Goal: Leave review/rating: Leave review/rating

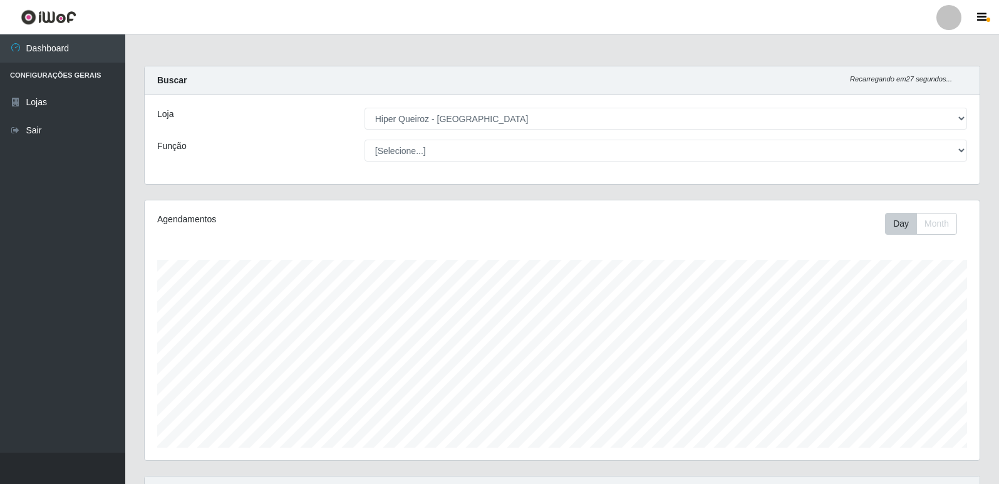
select select "516"
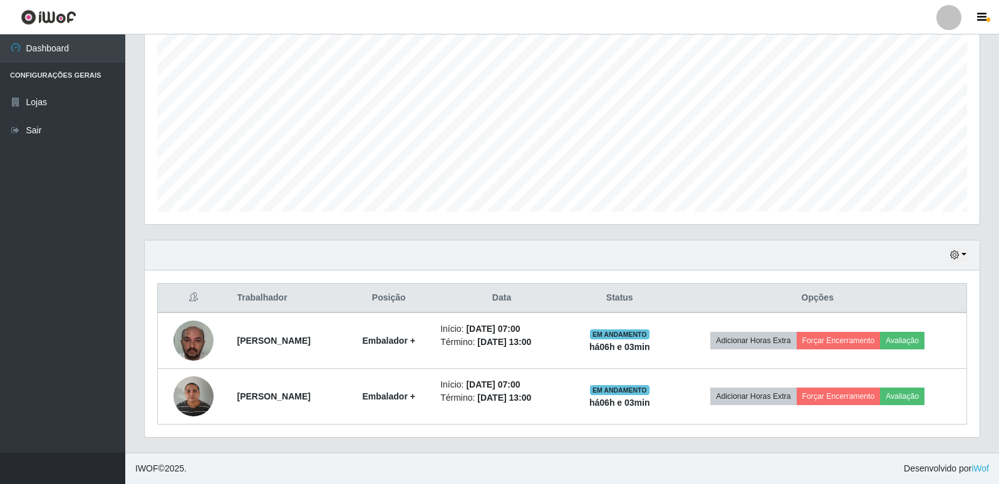
scroll to position [260, 835]
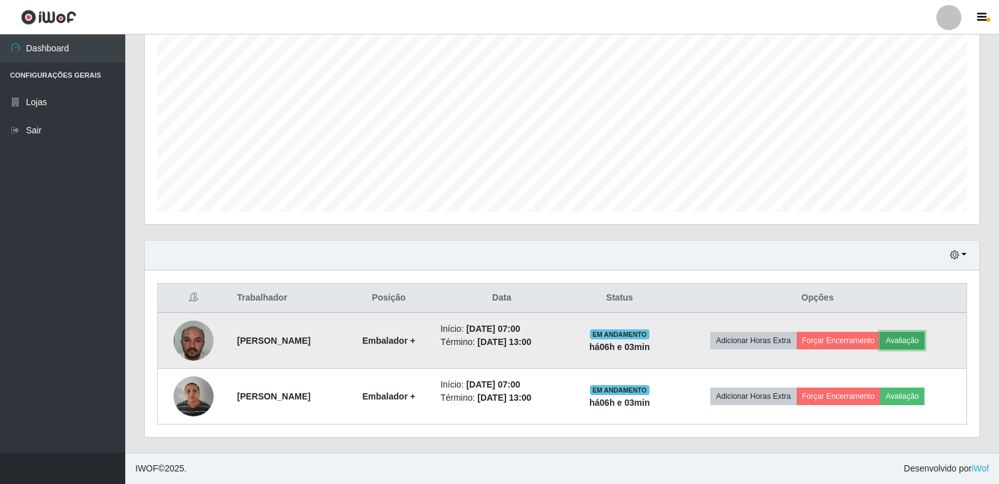
click at [919, 341] on button "Avaliação" at bounding box center [902, 341] width 44 height 18
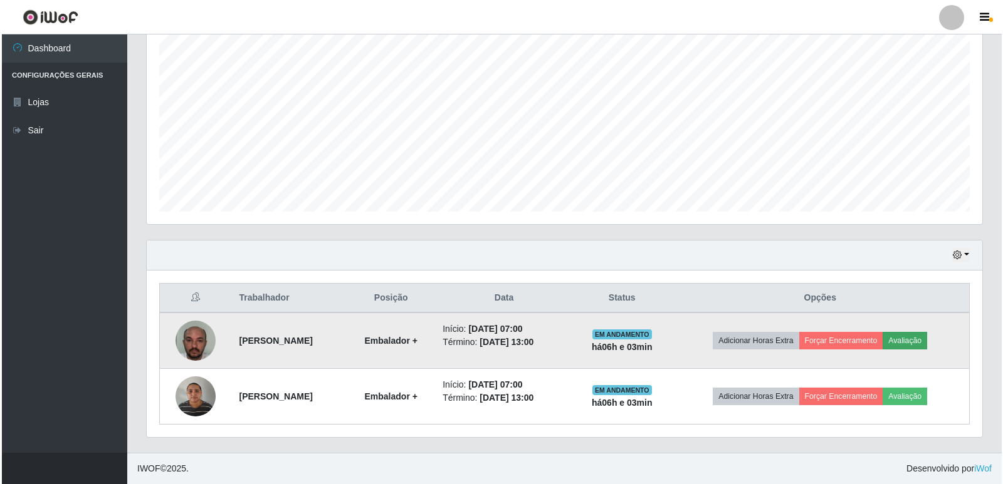
scroll to position [260, 829]
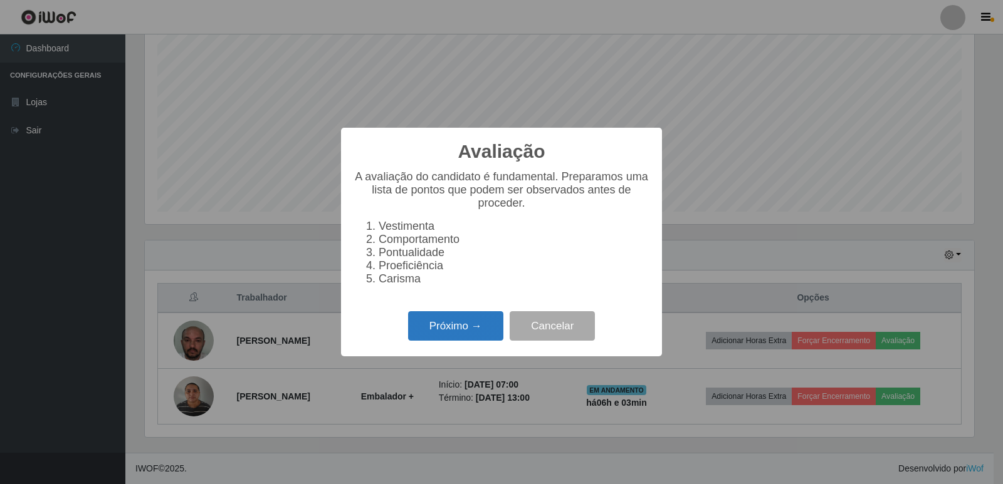
click at [432, 335] on button "Próximo →" at bounding box center [455, 325] width 95 height 29
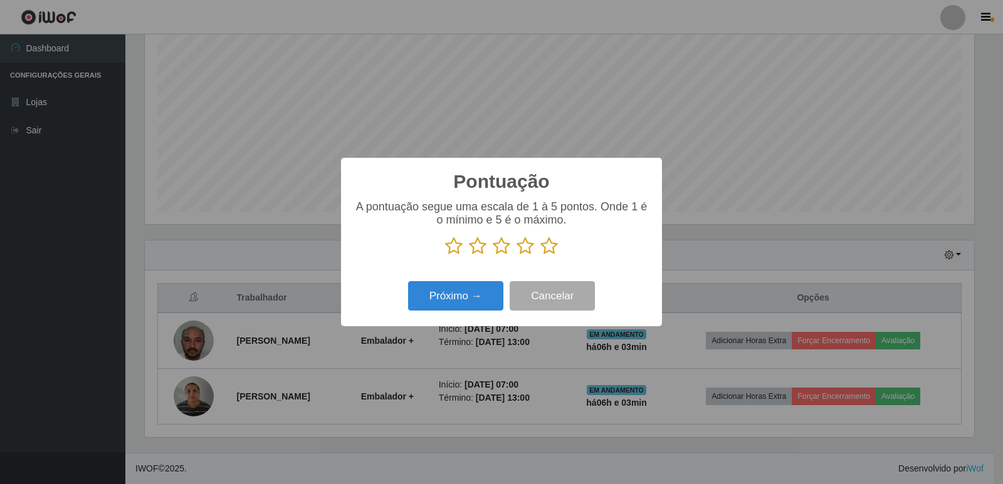
click at [551, 249] on icon at bounding box center [549, 246] width 18 height 19
click at [540, 256] on input "radio" at bounding box center [540, 256] width 0 height 0
click at [463, 302] on button "Próximo →" at bounding box center [455, 295] width 95 height 29
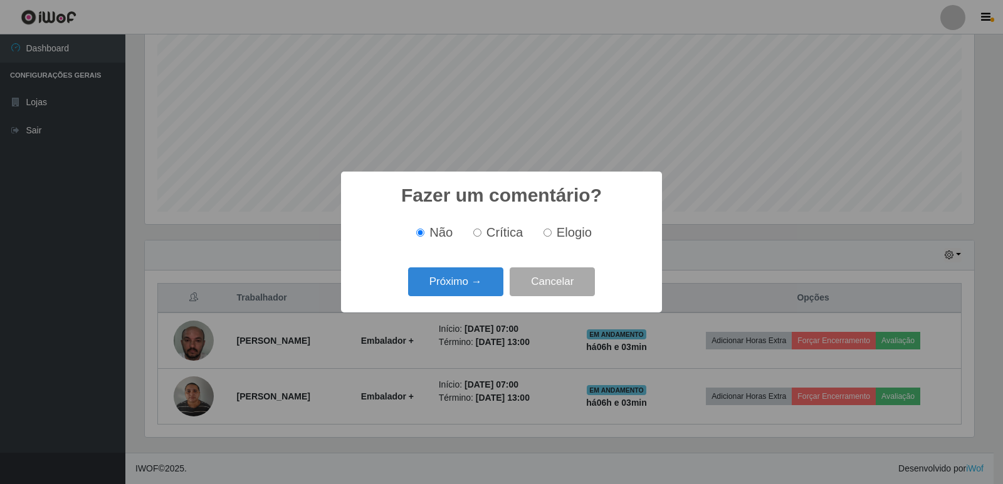
click at [548, 236] on input "Elogio" at bounding box center [547, 233] width 8 height 8
radio input "true"
click at [455, 280] on button "Próximo →" at bounding box center [455, 282] width 95 height 29
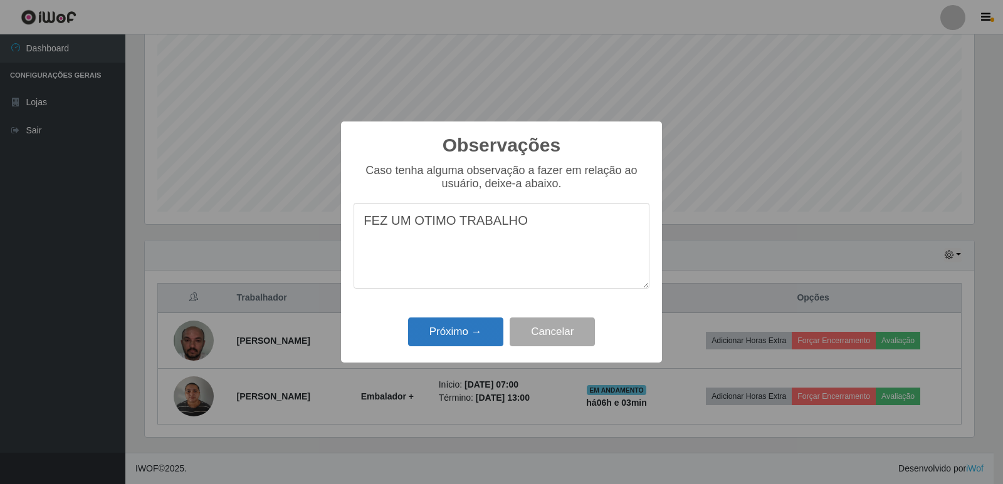
type textarea "FEZ UM OTIMO TRABALHO"
click at [459, 338] on button "Próximo →" at bounding box center [455, 332] width 95 height 29
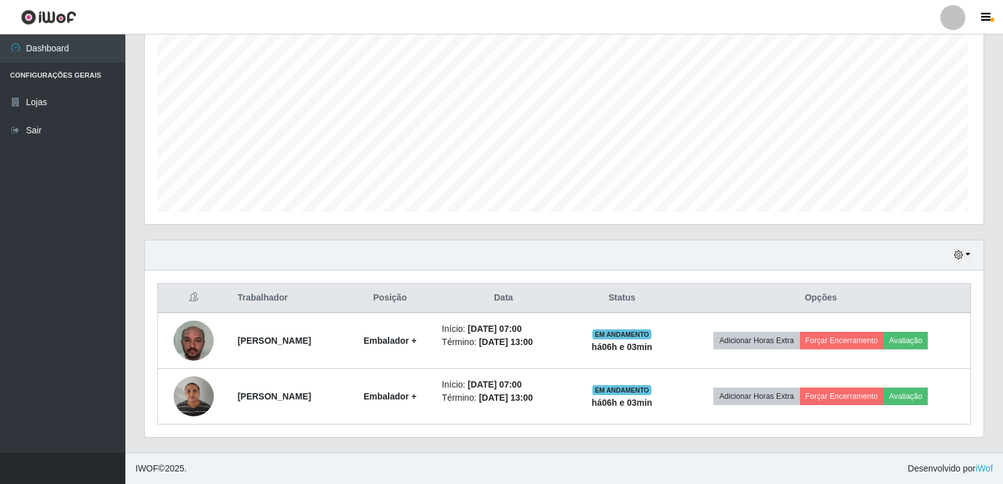
scroll to position [260, 835]
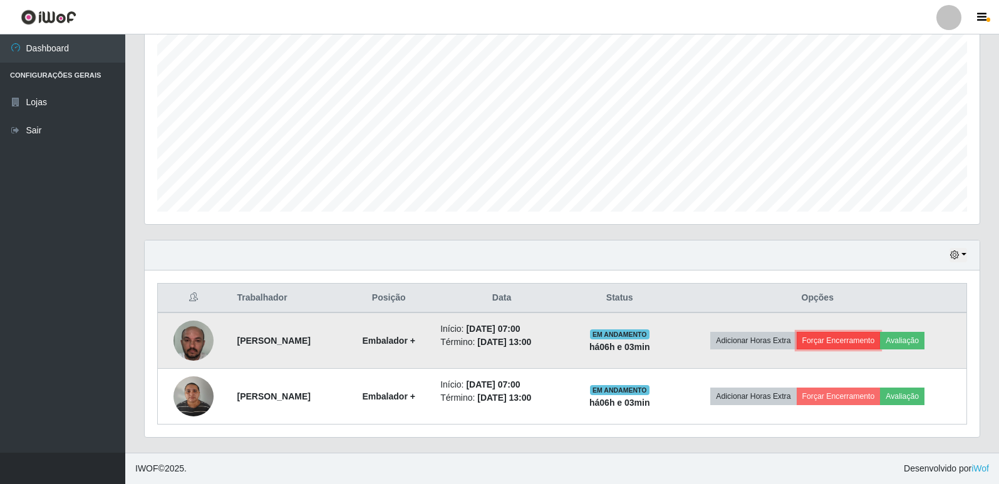
click at [836, 340] on td "Adicionar Horas Extra Forçar Encerramento Avaliação" at bounding box center [818, 341] width 298 height 56
click at [888, 341] on button "Forçar Encerramento" at bounding box center [861, 341] width 84 height 18
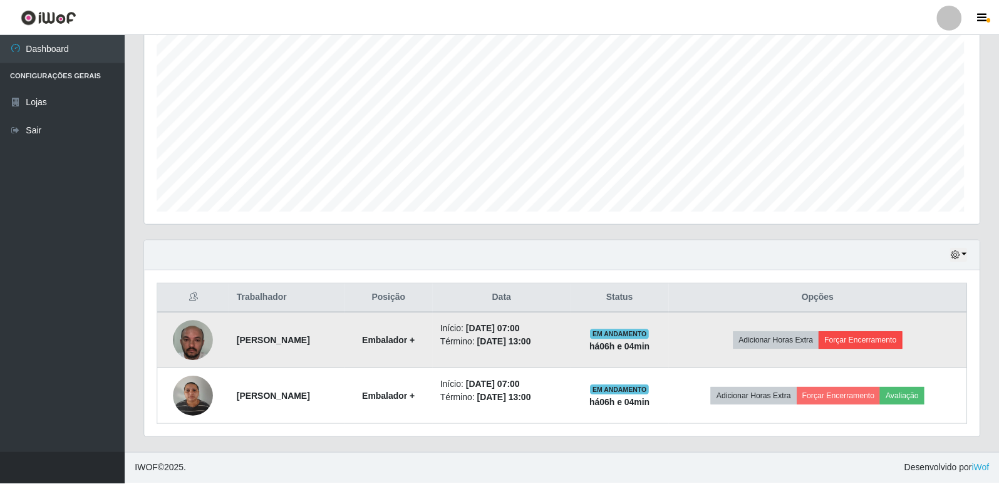
scroll to position [260, 829]
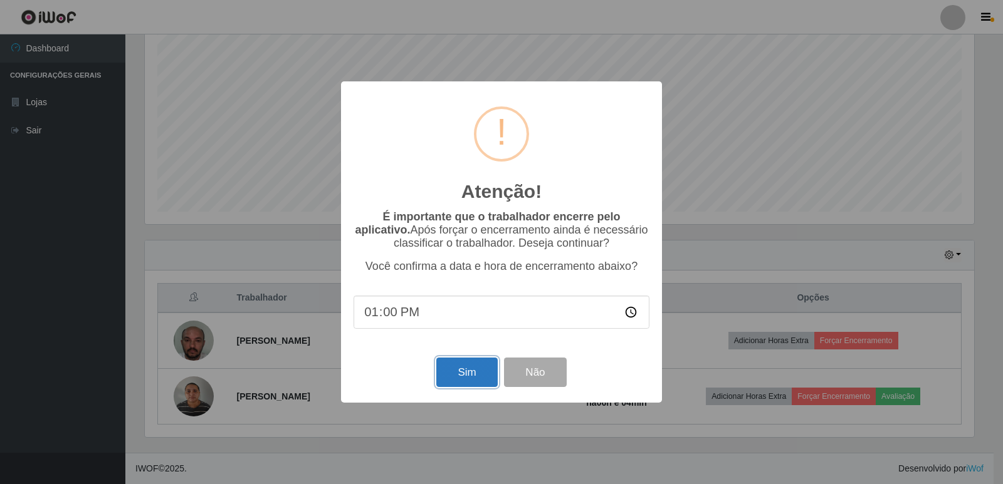
click at [479, 380] on button "Sim" at bounding box center [466, 372] width 61 height 29
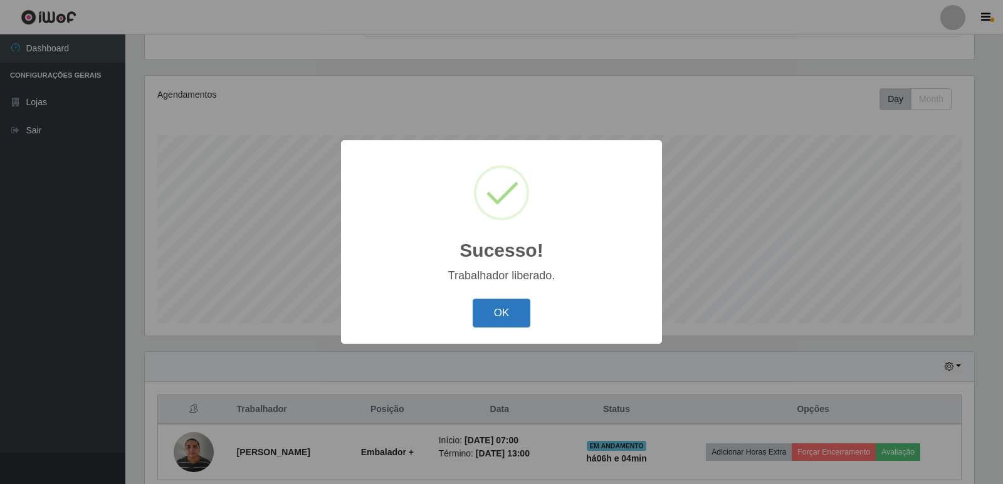
click at [493, 316] on button "OK" at bounding box center [501, 313] width 58 height 29
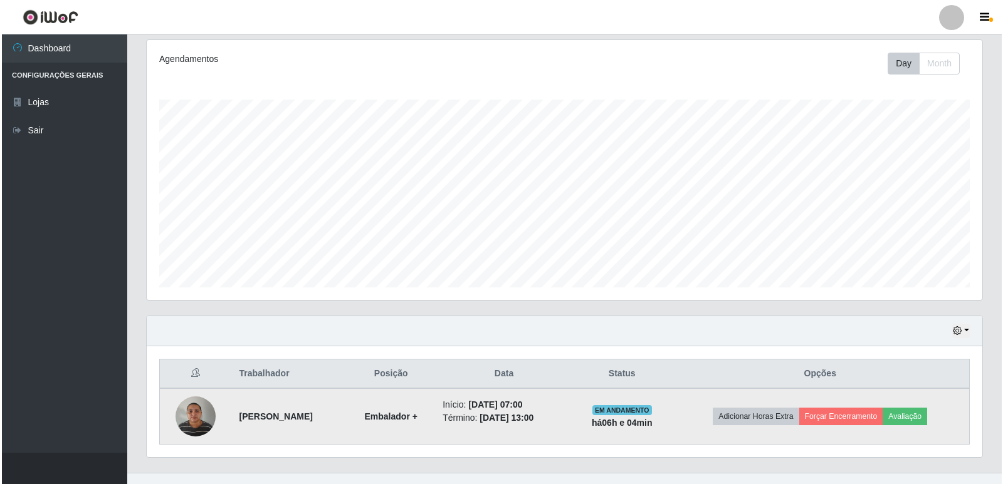
scroll to position [180, 0]
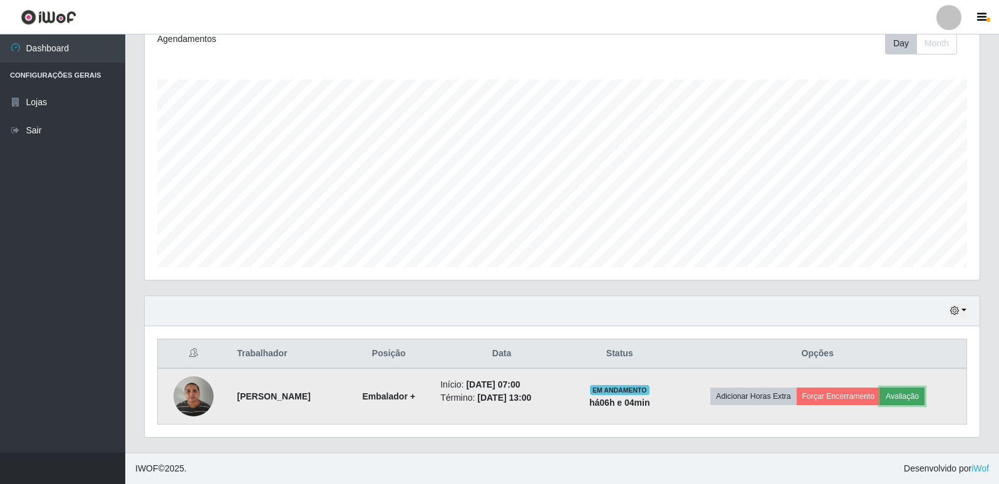
click at [913, 399] on button "Avaliação" at bounding box center [902, 397] width 44 height 18
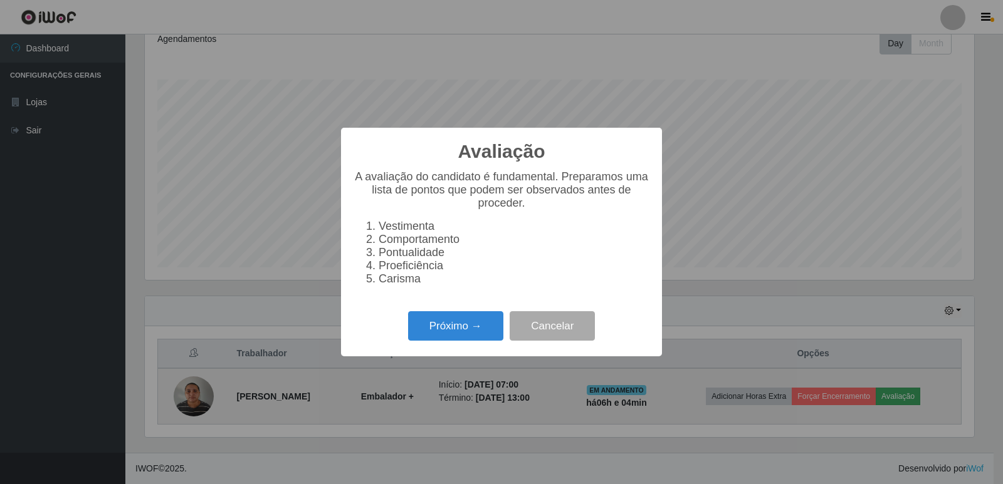
scroll to position [260, 829]
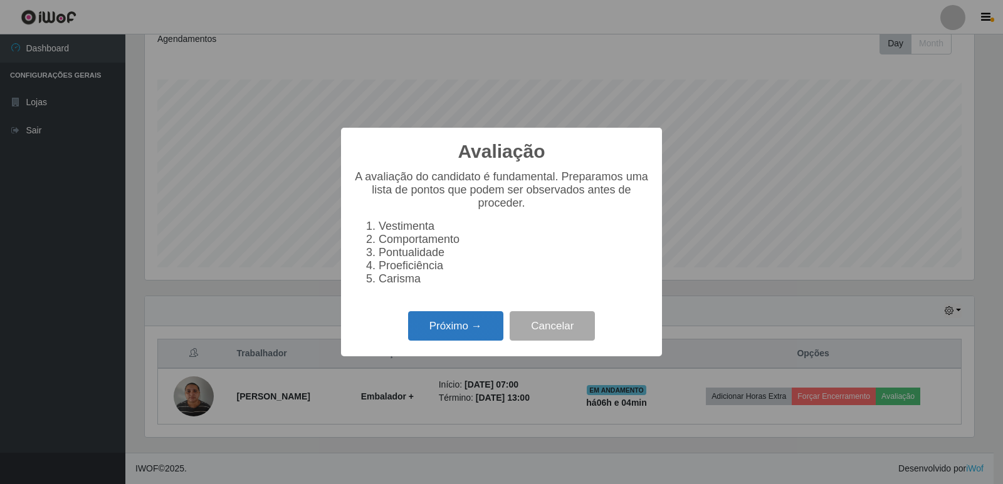
click at [438, 338] on button "Próximo →" at bounding box center [455, 325] width 95 height 29
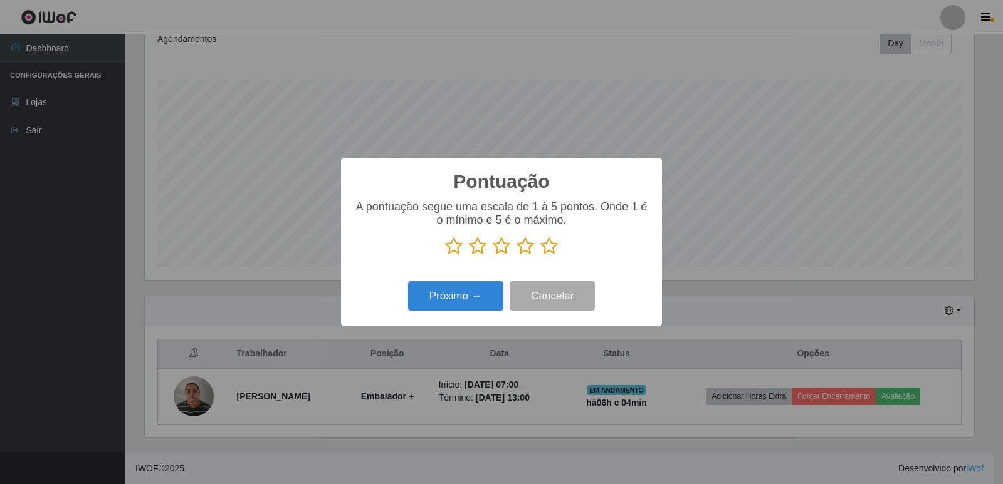
scroll to position [626321, 625752]
click at [545, 245] on icon at bounding box center [549, 246] width 18 height 19
click at [540, 256] on input "radio" at bounding box center [540, 256] width 0 height 0
click at [453, 298] on button "Próximo →" at bounding box center [455, 295] width 95 height 29
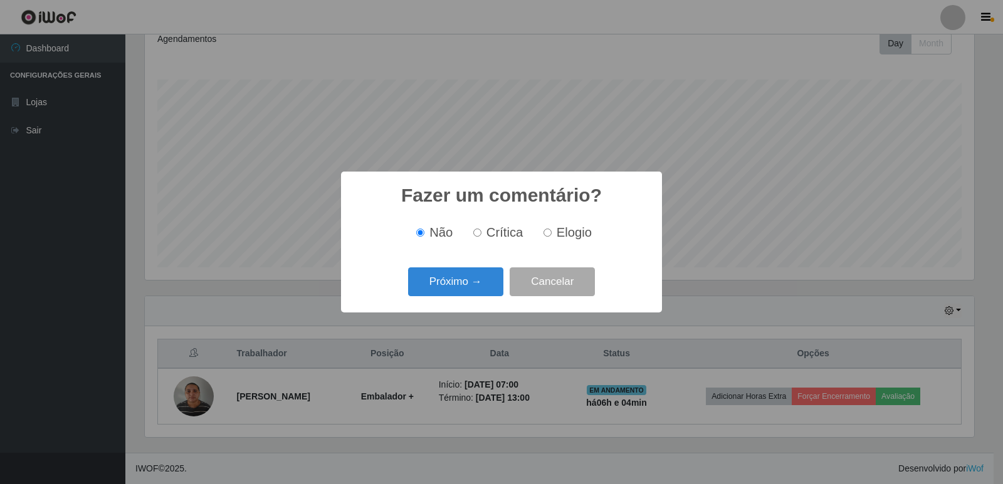
click at [548, 235] on input "Elogio" at bounding box center [547, 233] width 8 height 8
radio input "true"
click at [437, 281] on button "Próximo →" at bounding box center [455, 282] width 95 height 29
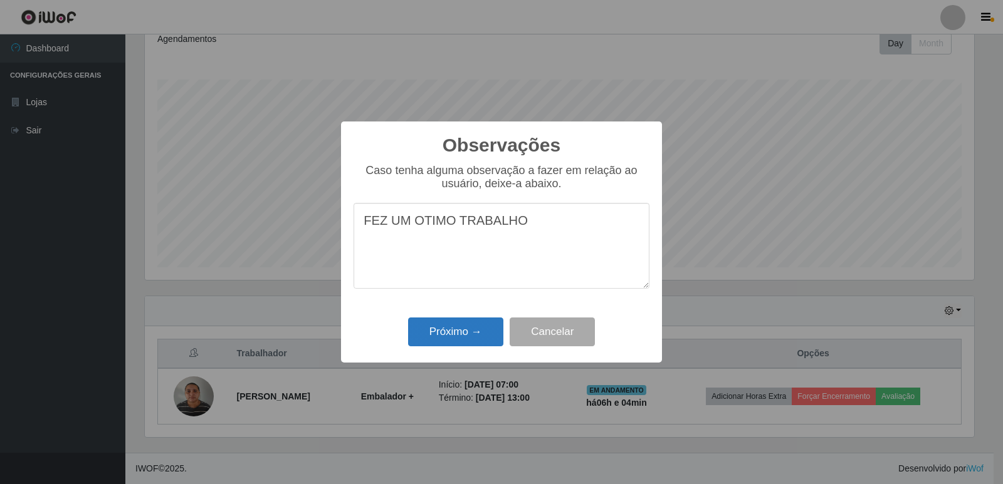
type textarea "FEZ UM OTIMO TRABALHO"
click at [435, 326] on button "Próximo →" at bounding box center [455, 332] width 95 height 29
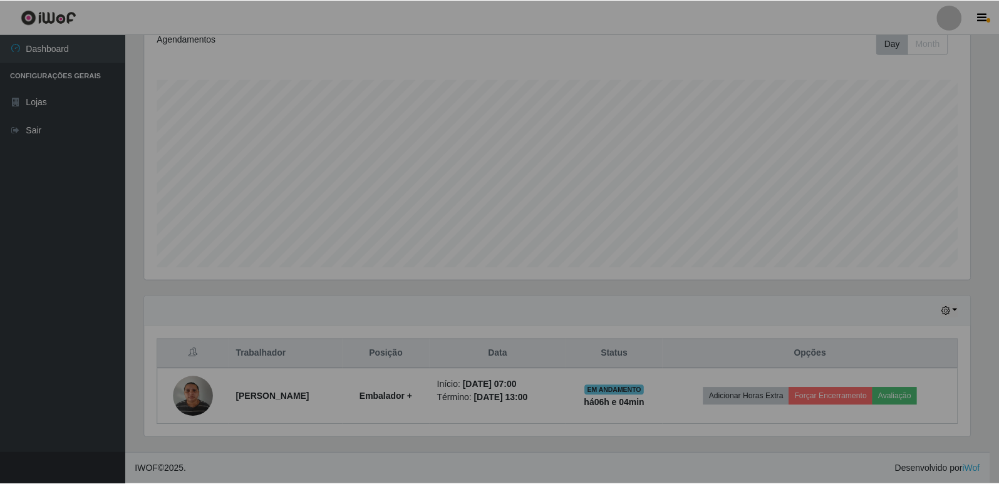
scroll to position [260, 835]
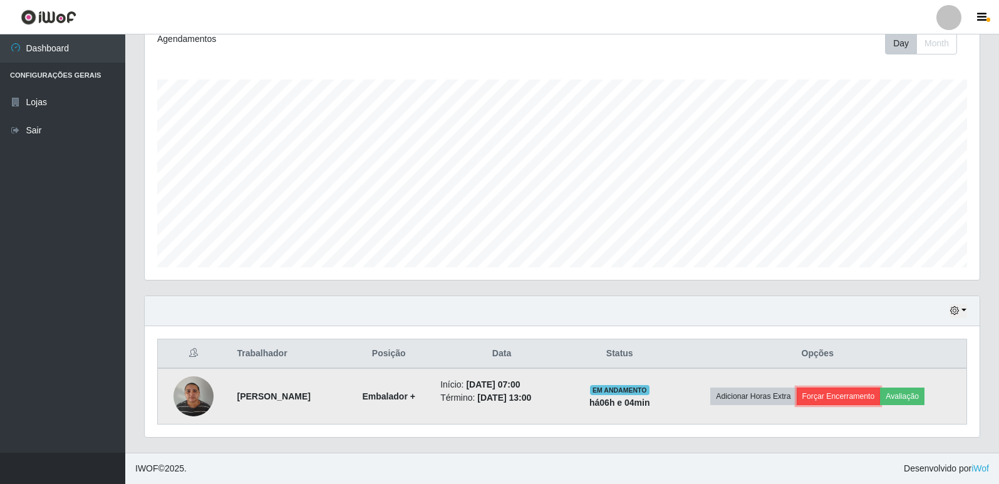
click at [854, 393] on button "Forçar Encerramento" at bounding box center [839, 397] width 84 height 18
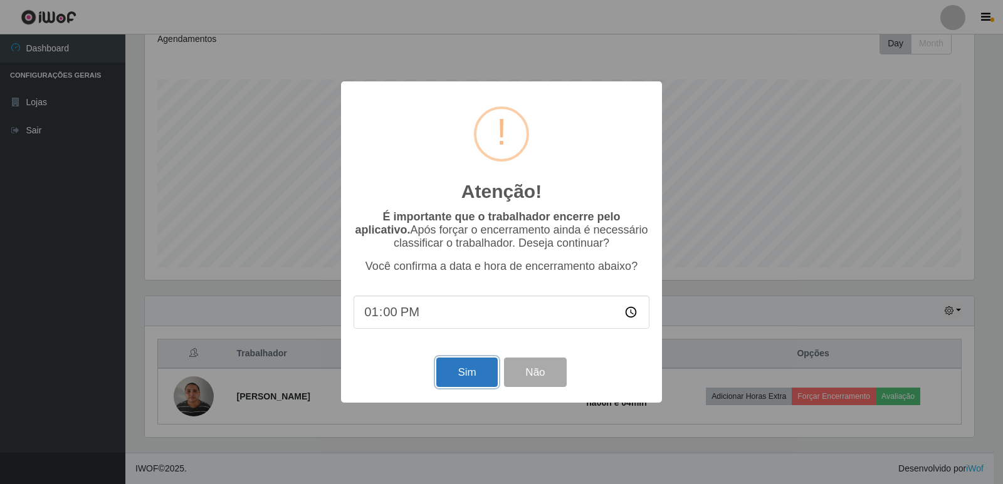
click at [460, 374] on button "Sim" at bounding box center [466, 372] width 61 height 29
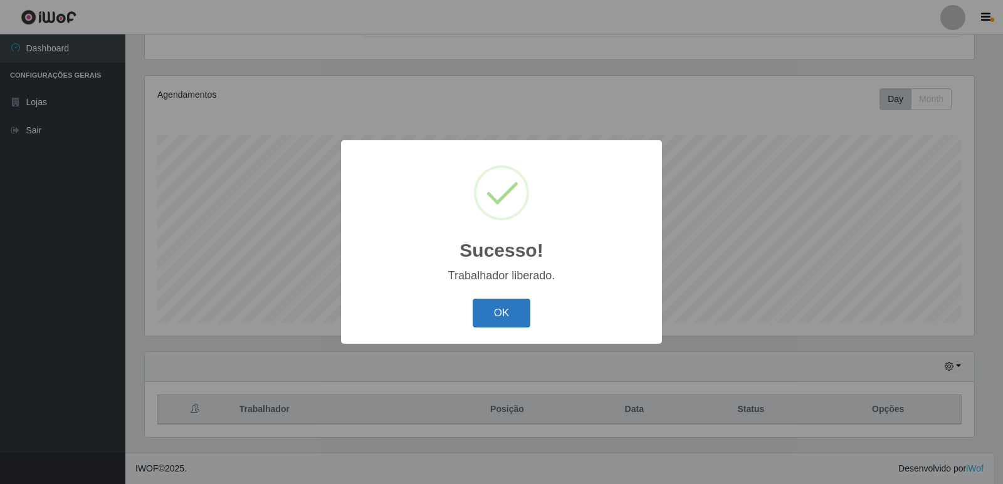
click at [509, 308] on button "OK" at bounding box center [501, 313] width 58 height 29
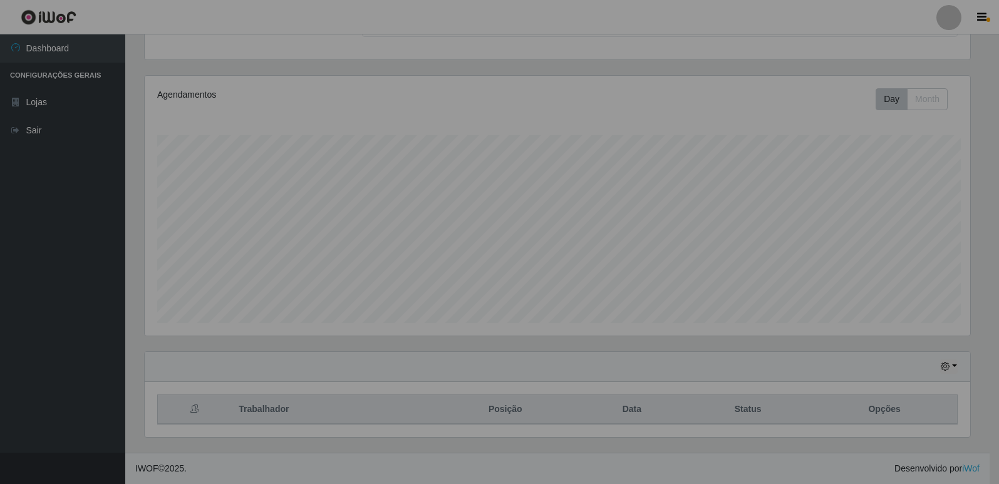
scroll to position [260, 835]
